Goal: Check status: Check status

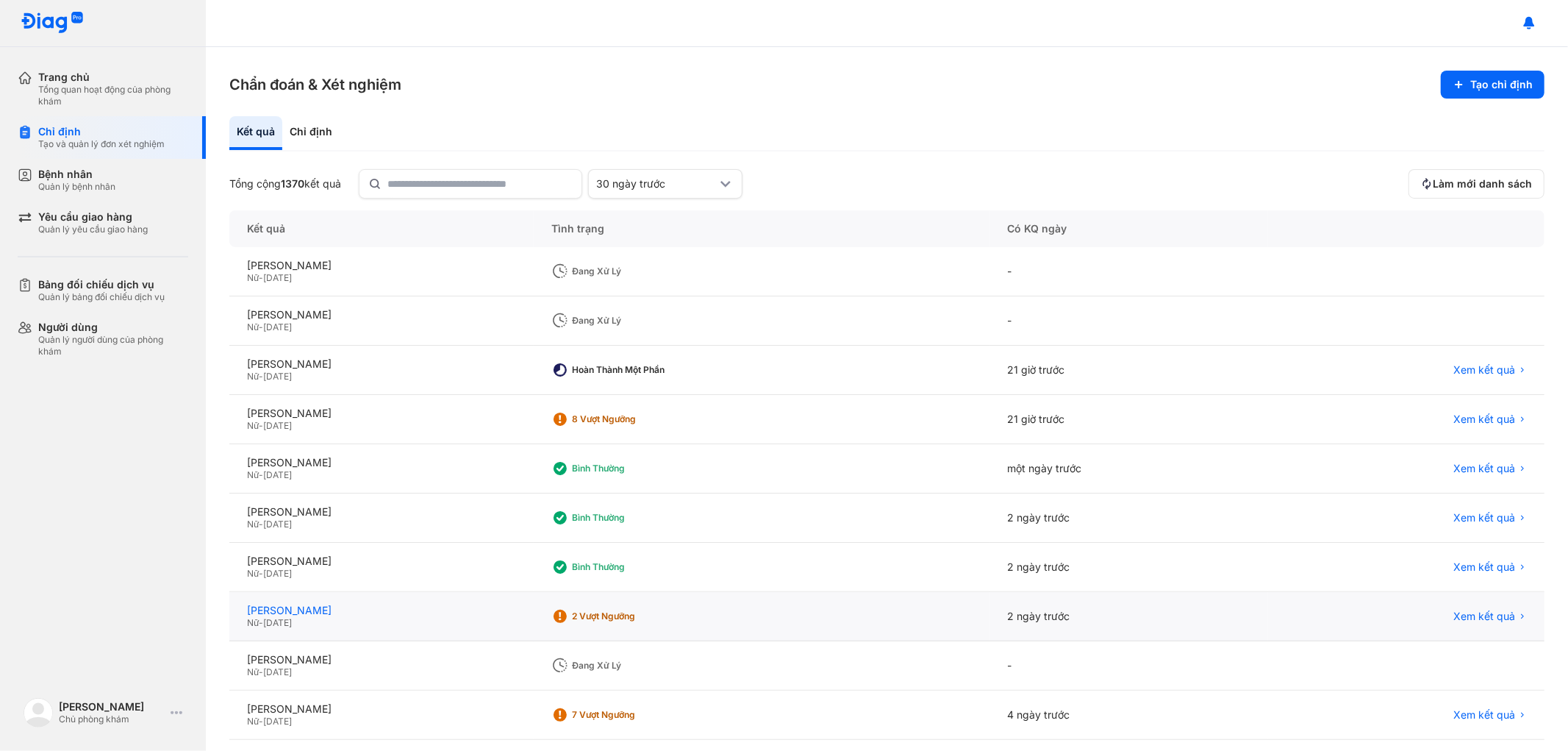
scroll to position [65, 0]
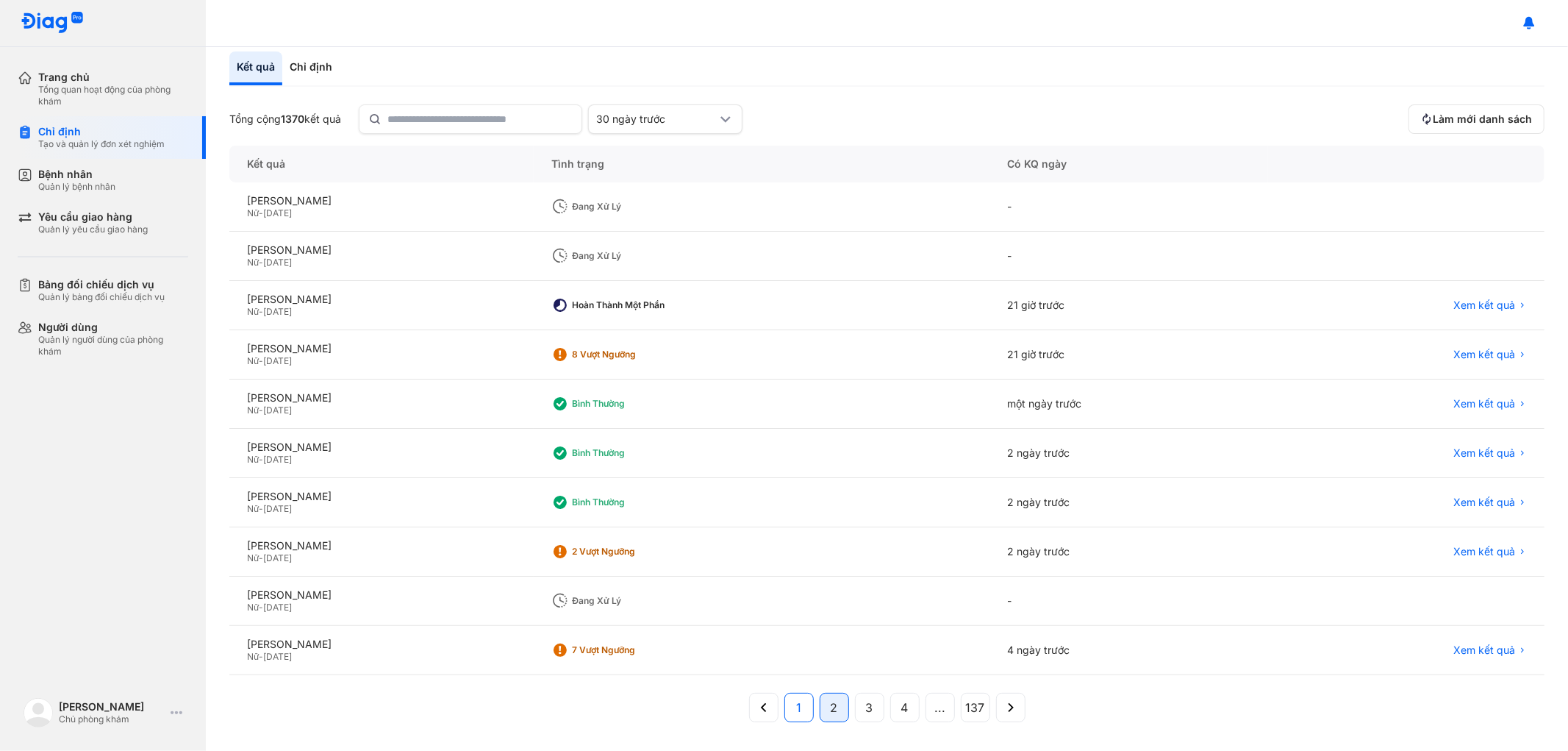
click at [797, 708] on button "1" at bounding box center [799, 707] width 29 height 29
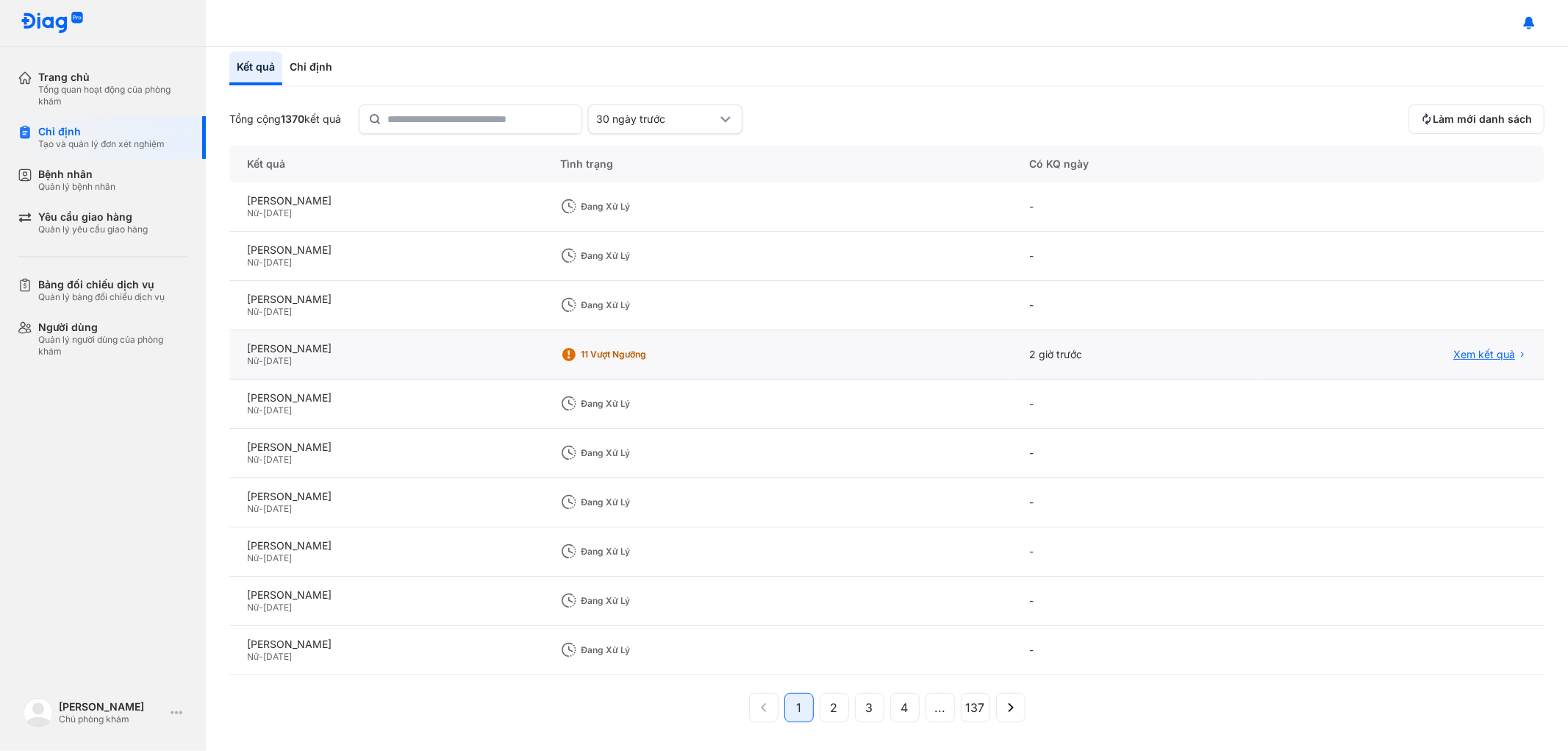
click at [1466, 352] on span "Xem kết quả" at bounding box center [1484, 355] width 61 height 14
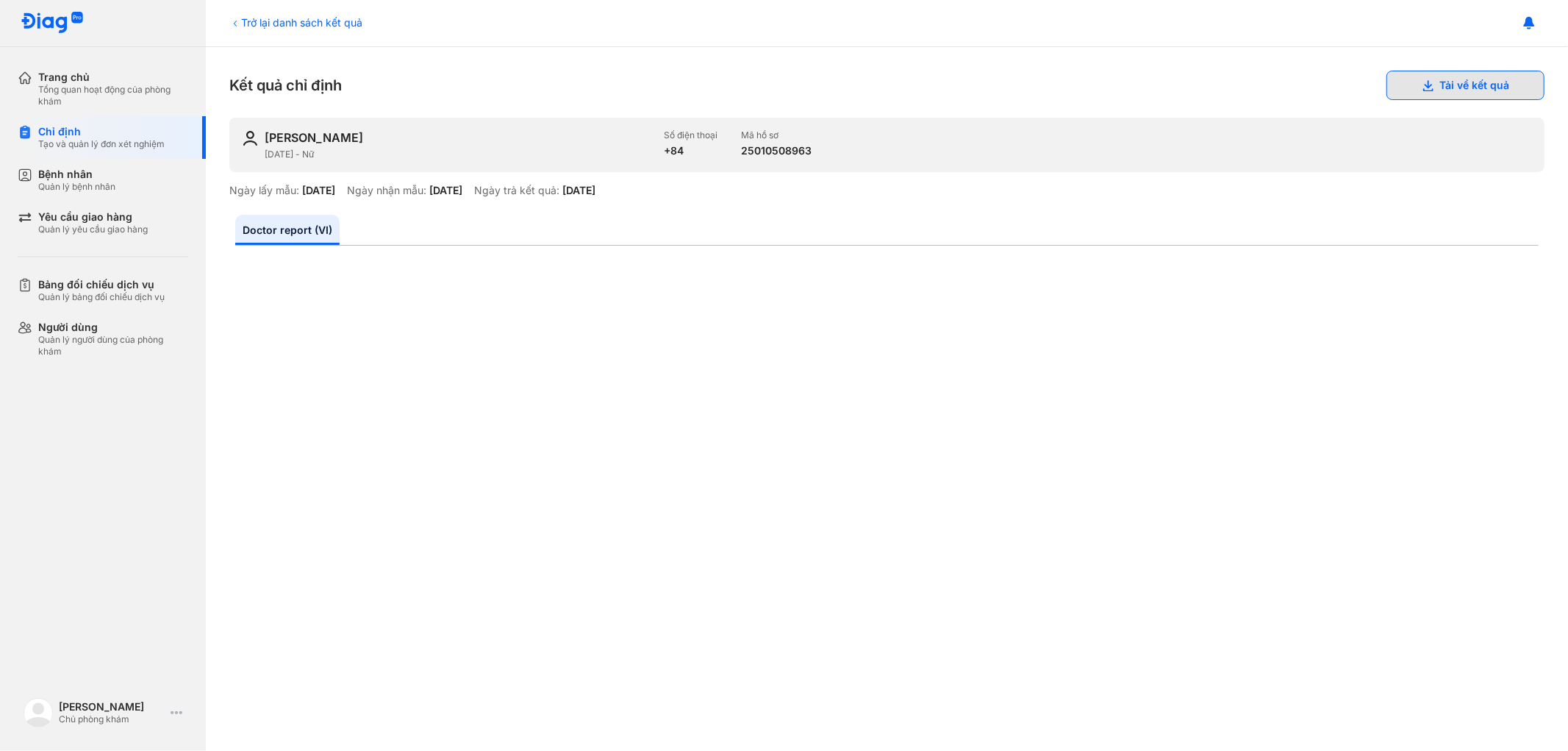
click at [1468, 84] on button "Tải về kết quả" at bounding box center [1465, 85] width 158 height 29
